Goal: Task Accomplishment & Management: Manage account settings

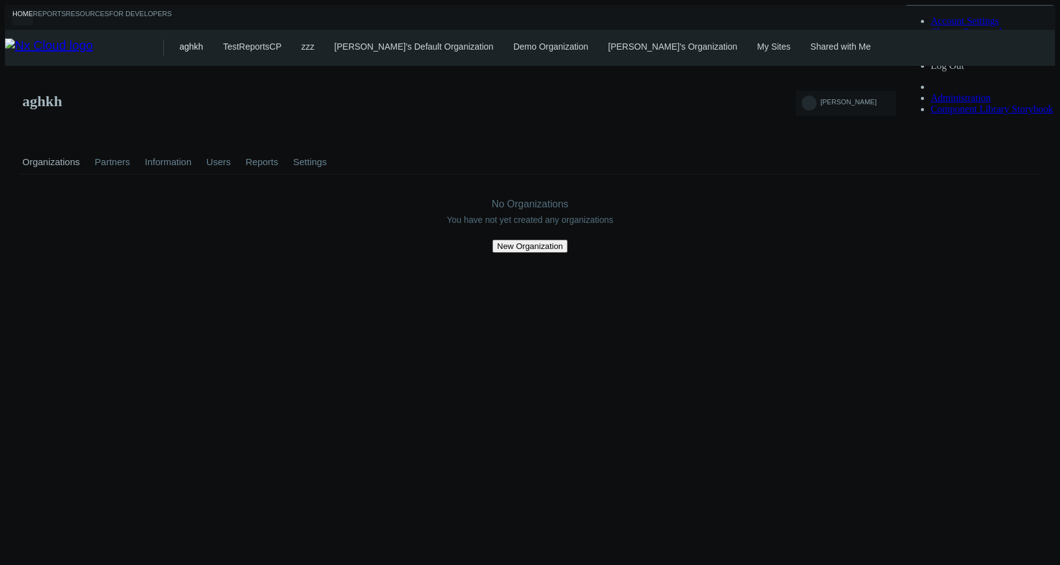
click at [653, 110] on div "aghkh" at bounding box center [530, 111] width 1021 height 60
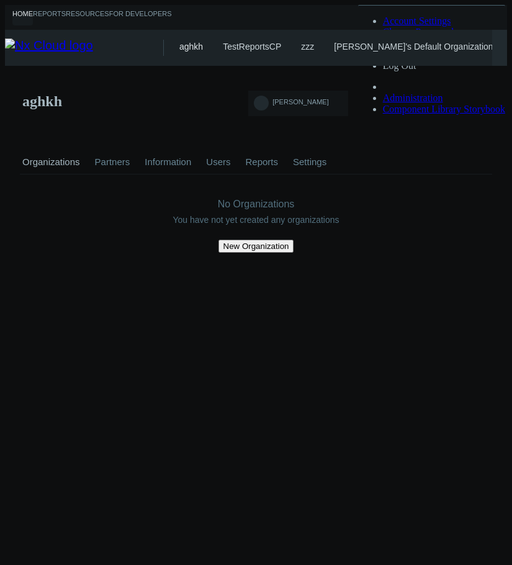
click at [438, 106] on div "aghkh" at bounding box center [256, 111] width 473 height 60
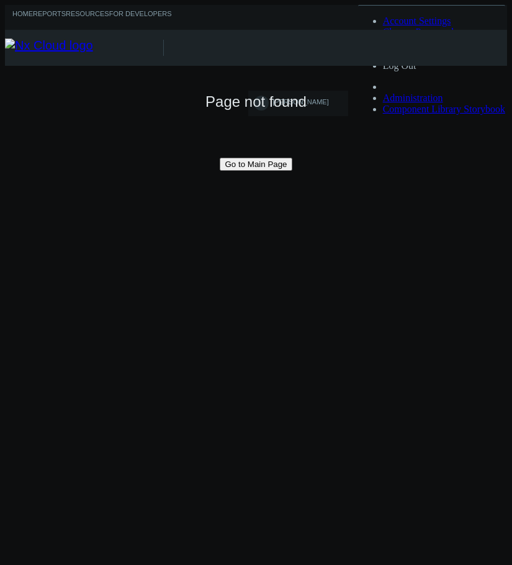
click at [81, 46] on img at bounding box center [84, 48] width 158 height 19
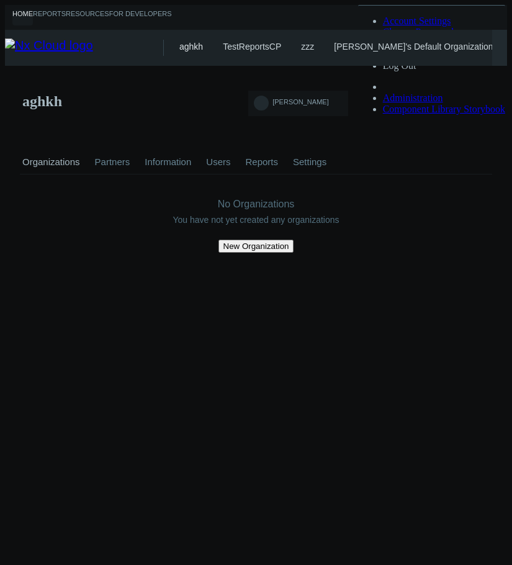
click at [450, 106] on div "aghkh" at bounding box center [256, 111] width 473 height 60
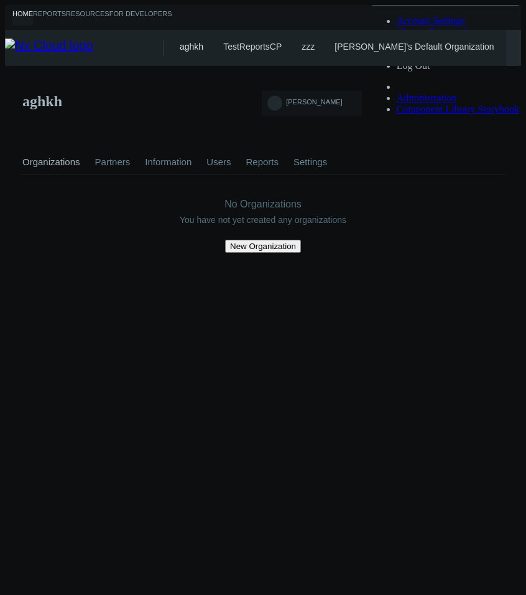
click at [386, 11] on div "Home Reports Resources For Developers NICK H. Account Settings Change Password …" at bounding box center [263, 17] width 516 height 25
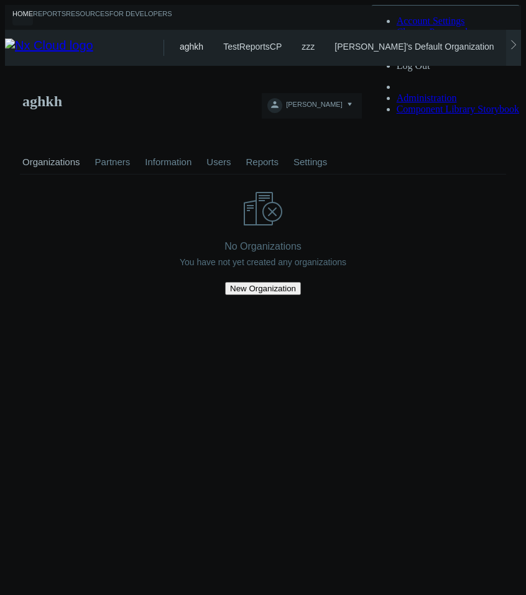
click at [462, 83] on div "aghkh" at bounding box center [263, 111] width 486 height 60
click at [361, 93] on button "[PERSON_NAME]" at bounding box center [311, 105] width 99 height 25
click at [449, 26] on span "Account Settings" at bounding box center [430, 21] width 68 height 11
